Goal: Check status: Check status

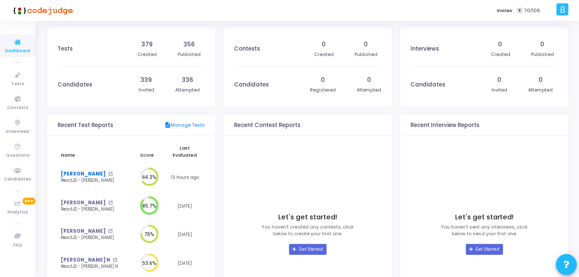
click at [86, 174] on link "[PERSON_NAME]" at bounding box center [83, 173] width 45 height 7
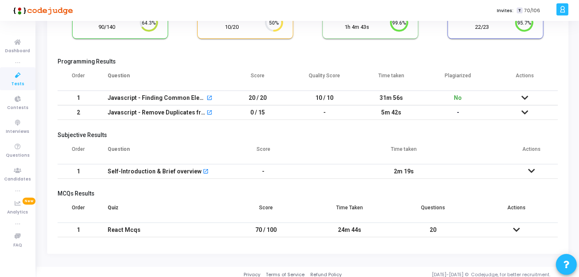
scroll to position [81, 0]
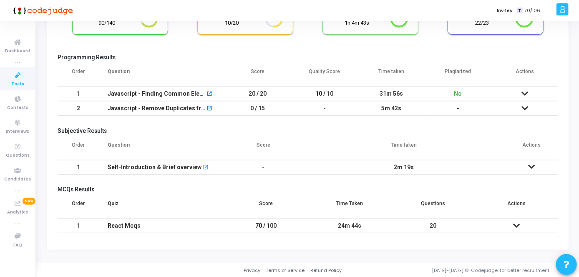
click at [528, 163] on td at bounding box center [531, 167] width 53 height 15
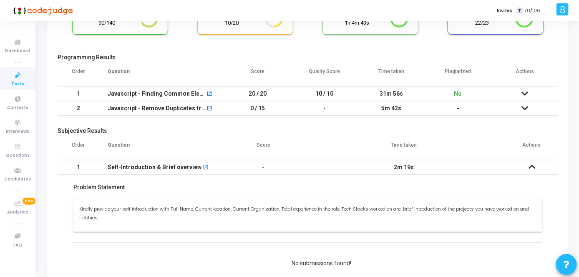
click at [11, 77] on icon at bounding box center [18, 75] width 18 height 10
